Goal: Information Seeking & Learning: Learn about a topic

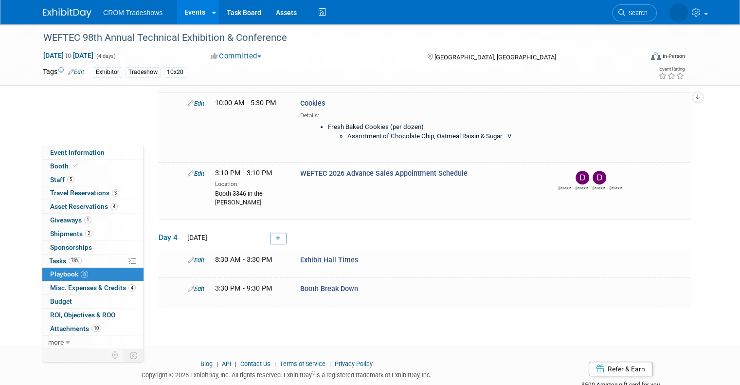
scroll to position [455, 0]
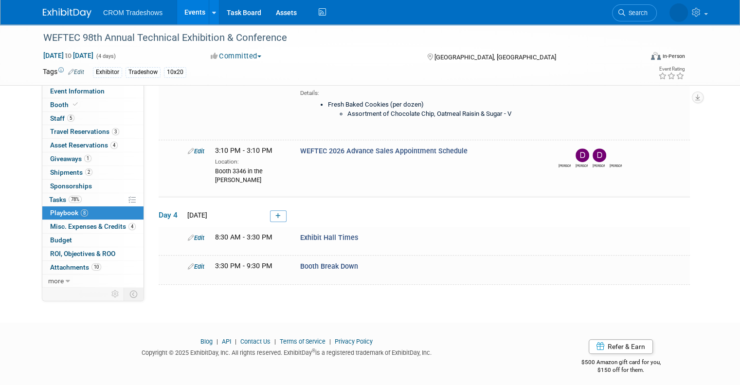
click at [184, 17] on link "Events" at bounding box center [194, 12] width 35 height 24
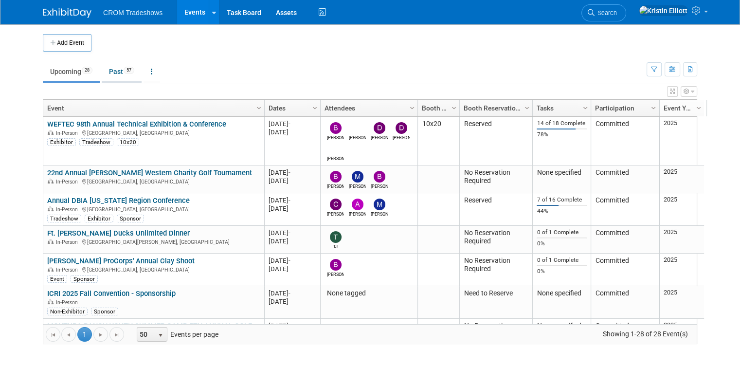
click at [115, 70] on link "Past 57" at bounding box center [122, 71] width 40 height 18
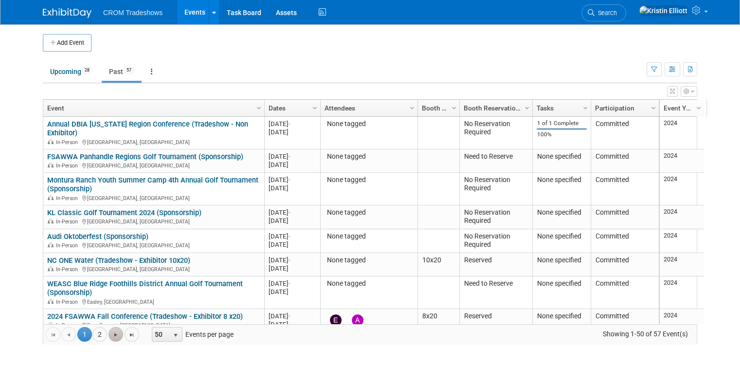
click at [112, 332] on span "Go to the next page" at bounding box center [116, 335] width 8 height 8
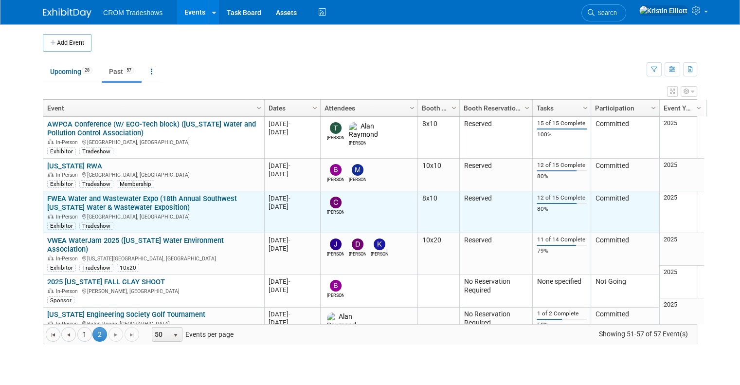
scroll to position [39, 0]
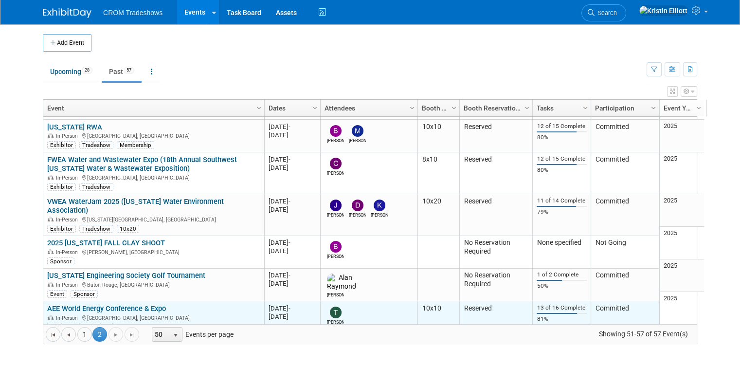
click at [124, 304] on link "AEE World Energy Conference & Expo" at bounding box center [106, 308] width 119 height 9
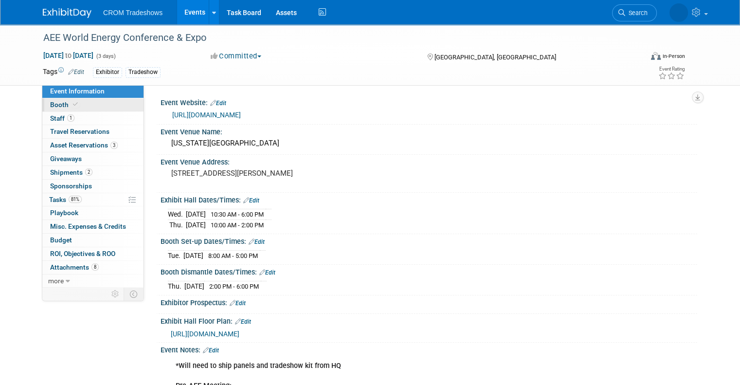
click at [123, 99] on link "Booth" at bounding box center [92, 104] width 101 height 13
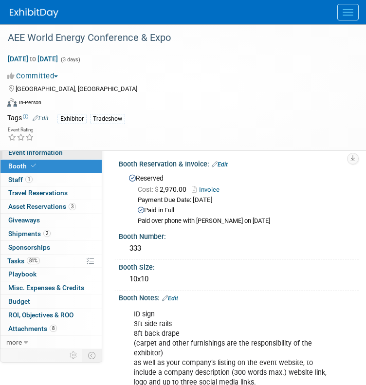
click at [46, 151] on span "Event Information" at bounding box center [35, 152] width 54 height 8
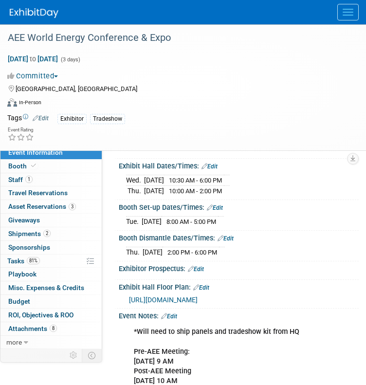
click at [219, 108] on div "Virtual In-Person Hybrid <img src="https://www.exhibitday.com/Images/Format-Vir…" at bounding box center [176, 104] width 339 height 15
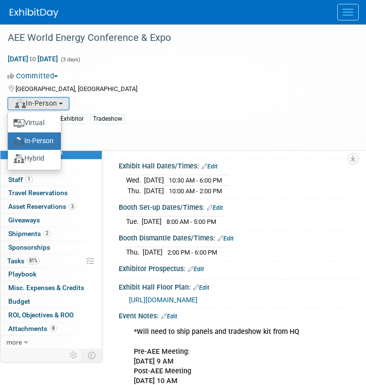
scroll to position [356, 0]
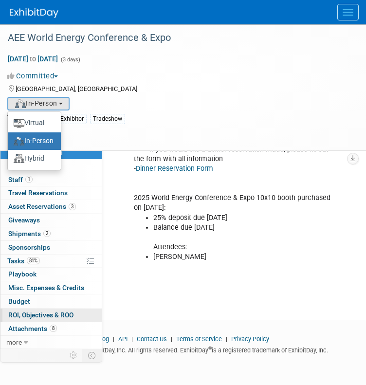
click at [64, 319] on link "0 ROI, Objectives & ROO 0" at bounding box center [50, 314] width 101 height 13
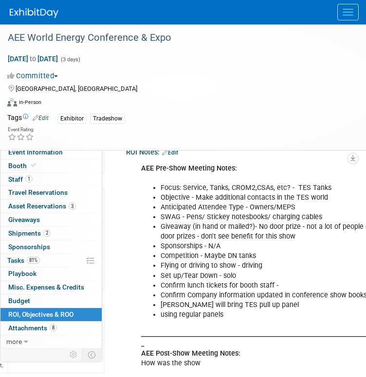
scroll to position [120, 245]
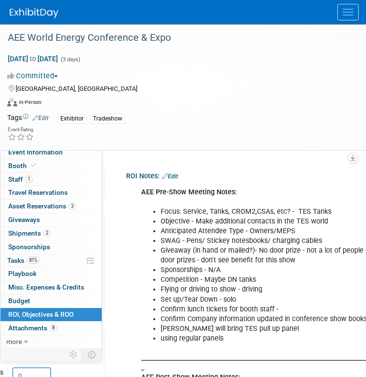
click at [176, 173] on link "Edit" at bounding box center [170, 176] width 16 height 7
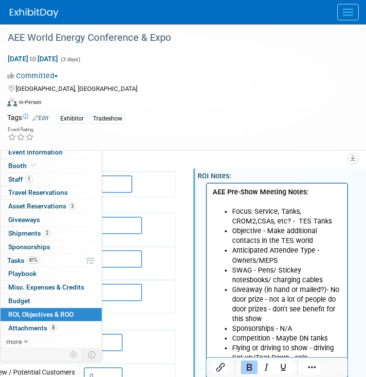
scroll to position [0, 0]
click at [248, 123] on div "Exhibitor Tradeshow" at bounding box center [201, 118] width 289 height 11
click at [231, 104] on div "Virtual In-Person Hybrid <img src="https://www.exhibitday.com/Images/Format-Vir…" at bounding box center [176, 104] width 339 height 15
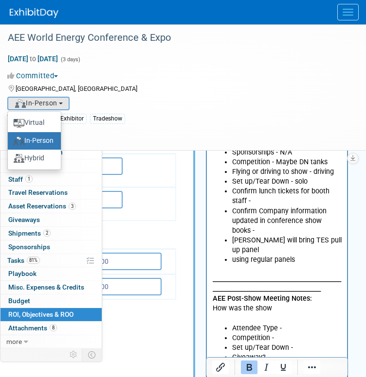
scroll to position [304, 174]
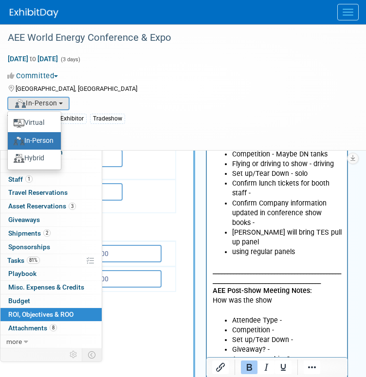
click at [278, 292] on p "_______________________________________________________________________________…" at bounding box center [276, 286] width 129 height 58
click at [342, 294] on html "AEE Pre-Show Meeting Notes: Focus: Service, Tanks, CROM2,CSAs, etc? - TES Tanks…" at bounding box center [277, 197] width 140 height 394
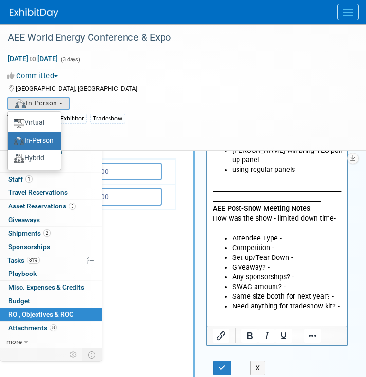
scroll to position [385, 174]
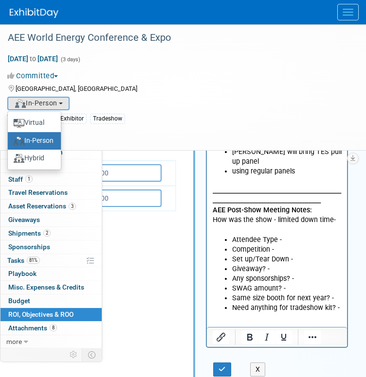
click at [336, 211] on p "_______________________________________________________________________________…" at bounding box center [276, 206] width 129 height 58
click at [293, 235] on li "Attendee Type -" at bounding box center [286, 240] width 109 height 10
click at [297, 235] on li "Attendee Type -" at bounding box center [286, 240] width 109 height 10
click at [336, 214] on p "_______________________________________________________________________________…" at bounding box center [276, 206] width 129 height 58
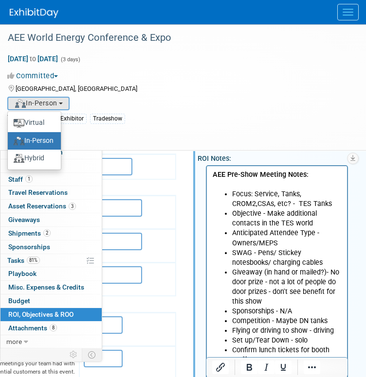
scroll to position [137, 174]
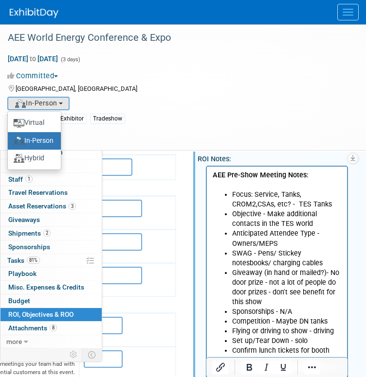
click at [278, 245] on li "Anticipated Attendee Type - Owners/MEPS" at bounding box center [286, 238] width 109 height 19
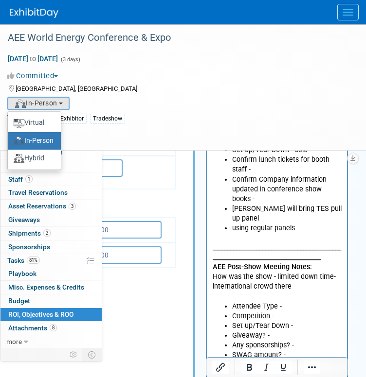
scroll to position [331, 174]
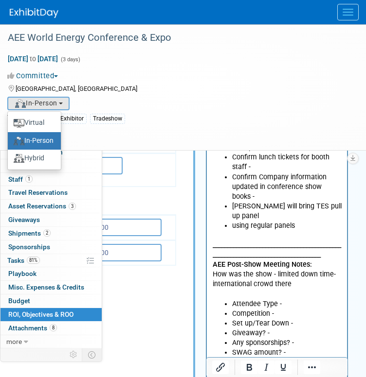
click at [280, 300] on li "Attendee Type -" at bounding box center [286, 305] width 109 height 10
click at [280, 309] on li "Competition -" at bounding box center [286, 314] width 109 height 10
click at [292, 319] on li "Set up/Tear Down -" at bounding box center [286, 324] width 109 height 10
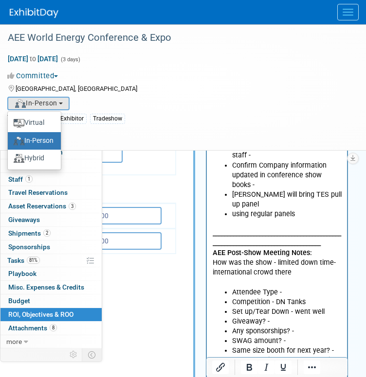
scroll to position [348, 174]
